Goal: Task Accomplishment & Management: Use online tool/utility

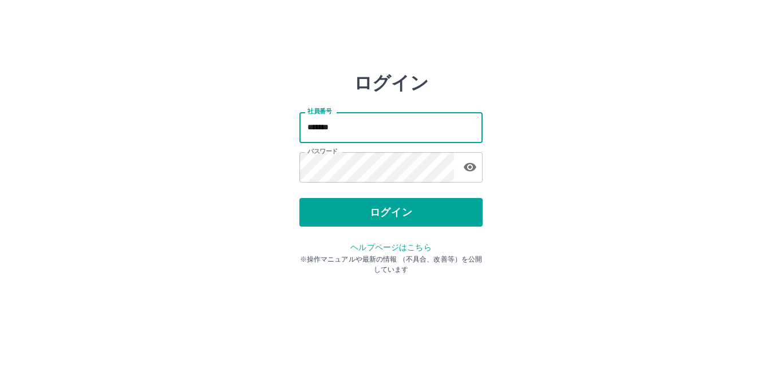
click at [356, 129] on input "*******" at bounding box center [390, 127] width 183 height 30
type input "*******"
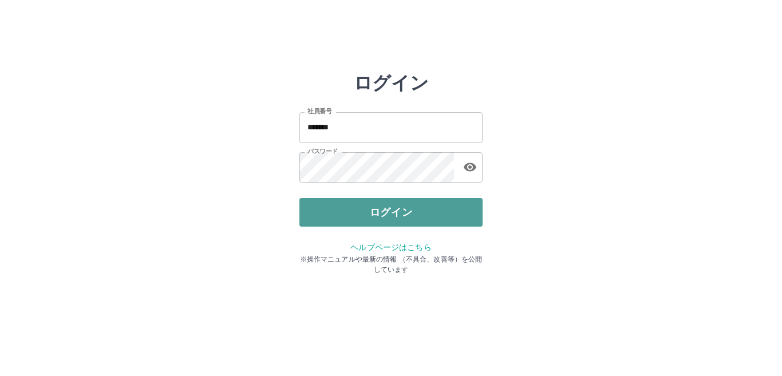
click at [419, 214] on button "ログイン" at bounding box center [390, 212] width 183 height 29
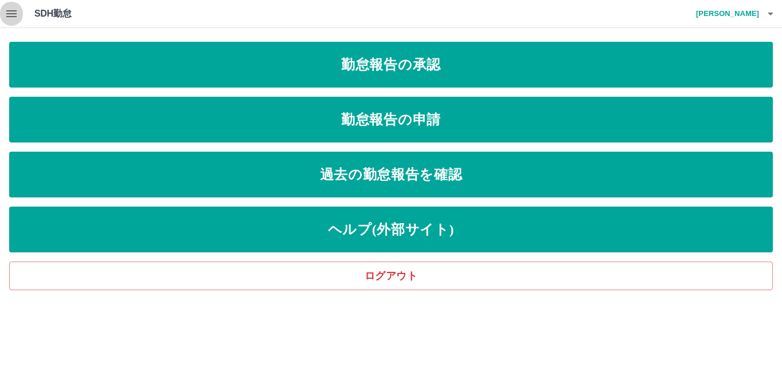
click at [6, 11] on icon "button" at bounding box center [12, 14] width 14 height 14
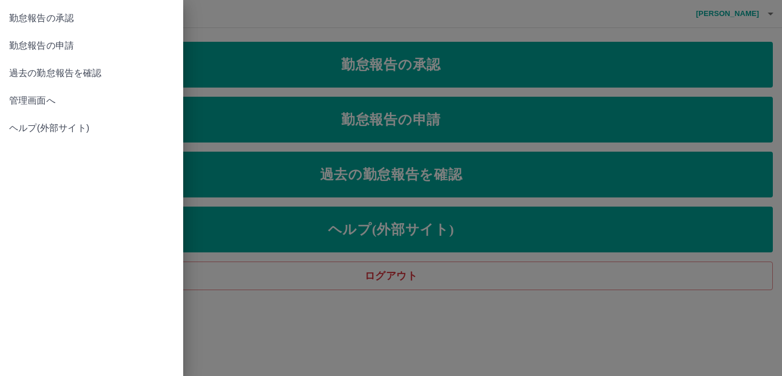
click at [44, 104] on span "管理画面へ" at bounding box center [91, 101] width 165 height 14
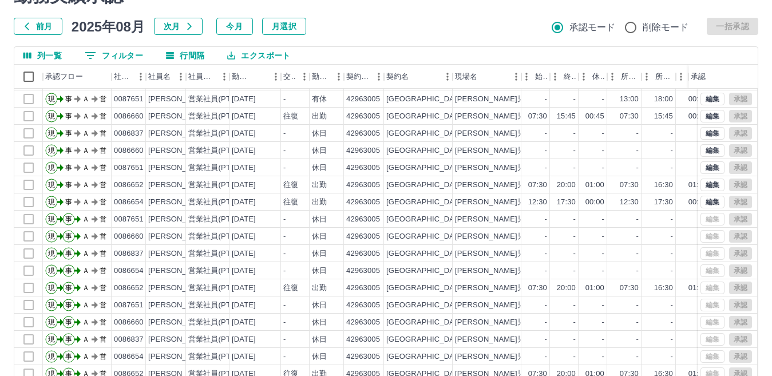
scroll to position [108, 0]
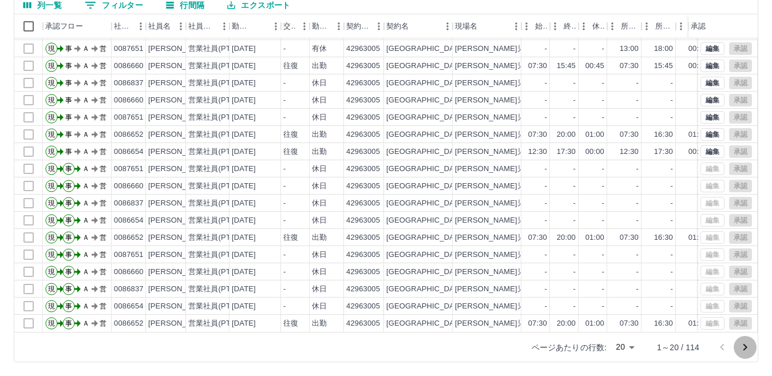
click at [748, 342] on icon "次のページへ" at bounding box center [745, 348] width 14 height 14
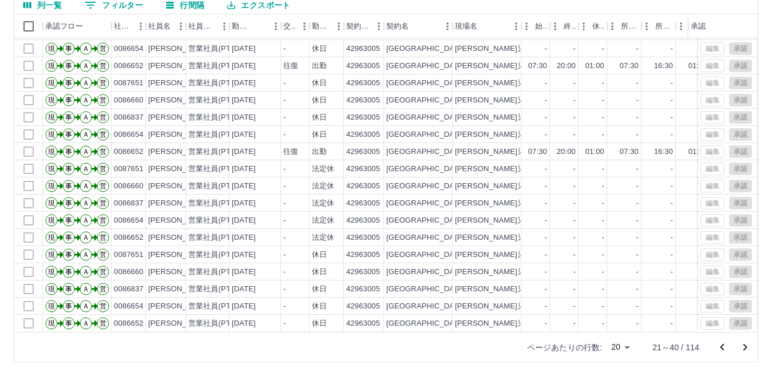
click at [725, 347] on icon "前のページへ" at bounding box center [723, 348] width 14 height 14
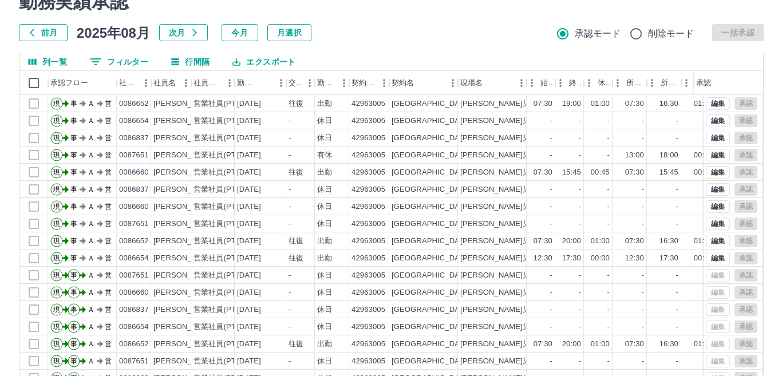
scroll to position [0, 0]
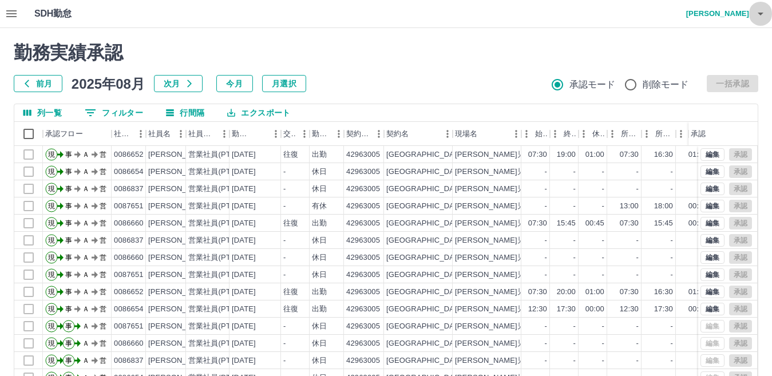
click at [761, 14] on icon "button" at bounding box center [761, 14] width 6 height 3
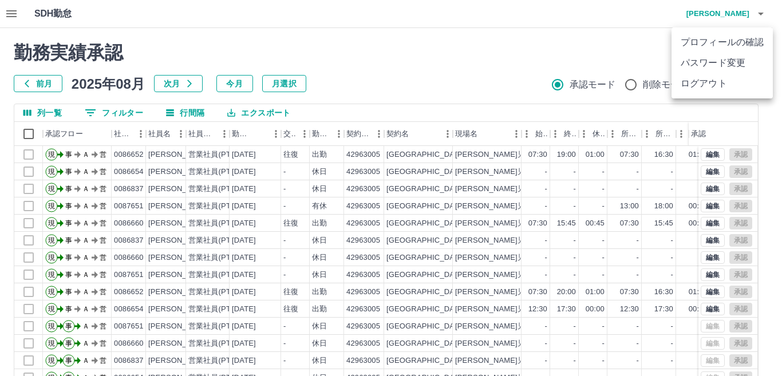
click at [717, 88] on li "ログアウト" at bounding box center [721, 83] width 101 height 21
